Goal: Transaction & Acquisition: Purchase product/service

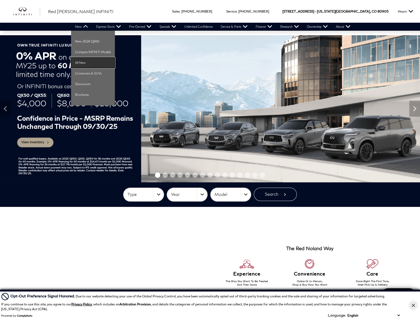
click at [84, 60] on link "All New" at bounding box center [93, 62] width 44 height 11
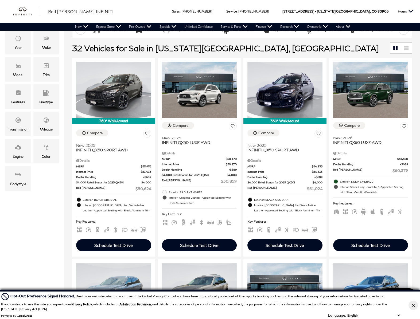
scroll to position [107, 0]
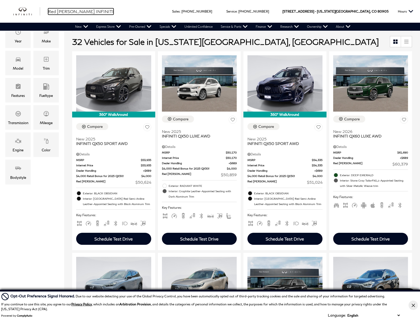
click at [69, 13] on span "Red [PERSON_NAME] INFINITI" at bounding box center [80, 11] width 65 height 5
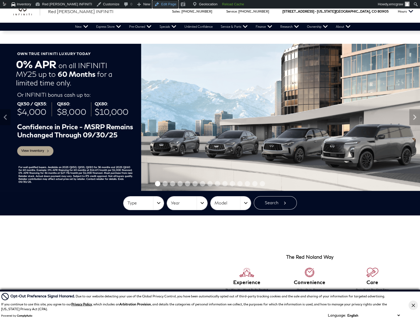
click at [152, 6] on link "Edit Page" at bounding box center [165, 4] width 26 height 9
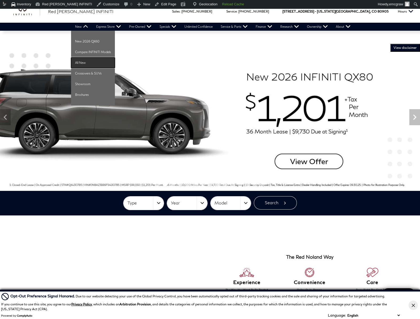
click at [87, 60] on link "All New" at bounding box center [93, 62] width 44 height 11
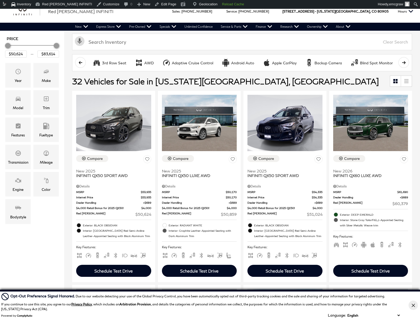
scroll to position [133, 0]
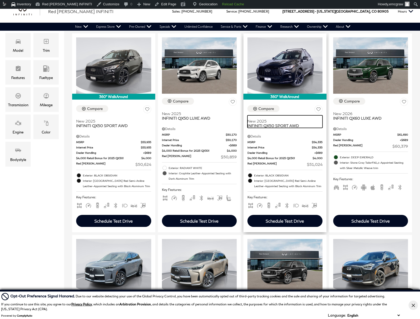
click at [271, 125] on span "INFINITI QX50 SPORT AWD" at bounding box center [282, 125] width 71 height 5
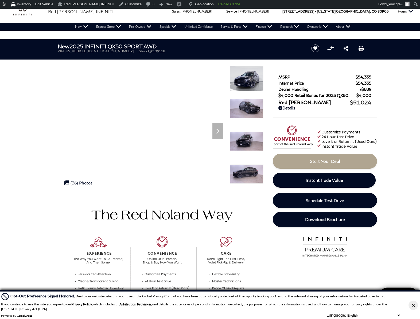
click at [412, 307] on button "Close Button" at bounding box center [412, 305] width 9 height 9
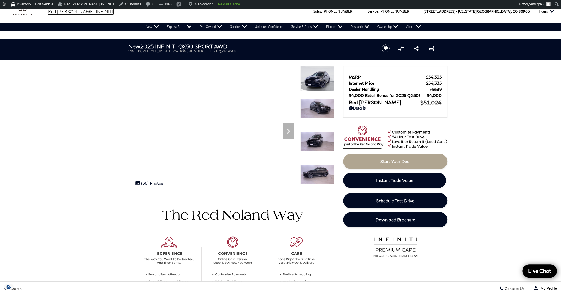
click at [68, 11] on span "Red [PERSON_NAME] INFINITI" at bounding box center [80, 11] width 65 height 5
